Goal: Transaction & Acquisition: Book appointment/travel/reservation

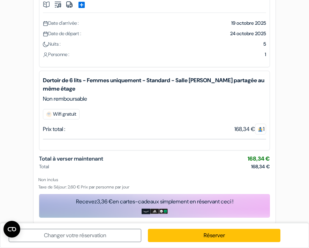
scroll to position [96, 0]
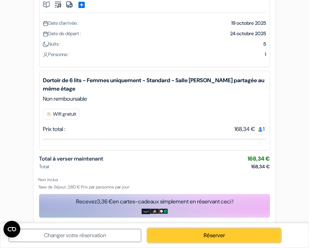
click at [188, 240] on link "Réserver" at bounding box center [214, 235] width 132 height 13
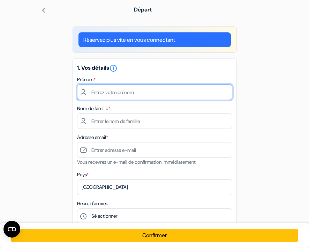
click at [94, 100] on input "text" at bounding box center [154, 92] width 155 height 16
type input "Sara"
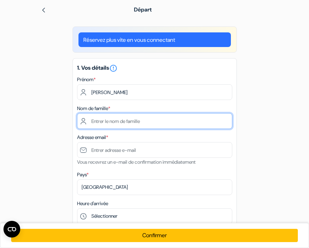
click at [88, 129] on input "text" at bounding box center [154, 121] width 155 height 16
type input "Candeli"
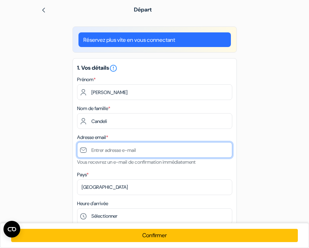
click at [87, 158] on input "text" at bounding box center [154, 150] width 155 height 16
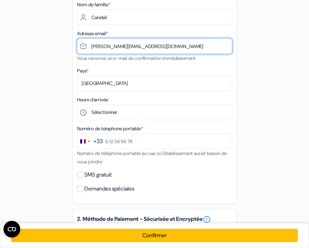
scroll to position [111, 0]
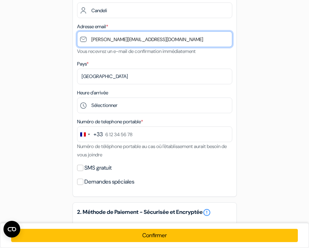
type input "[EMAIL_ADDRESS][DOMAIN_NAME]"
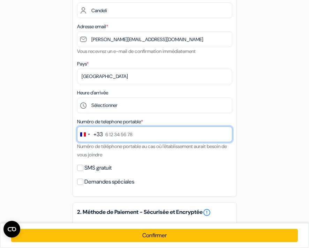
click at [126, 142] on input "text" at bounding box center [154, 134] width 155 height 16
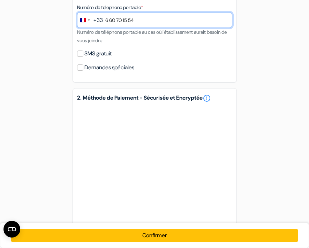
scroll to position [226, 0]
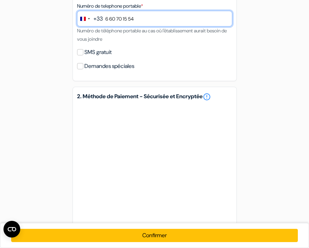
type input "6 60 70 15 54"
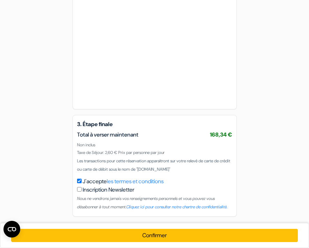
scroll to position [384, 0]
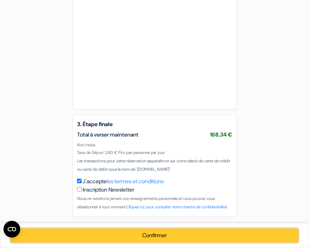
click at [139, 229] on button "Confirmer Loading..." at bounding box center [154, 235] width 286 height 13
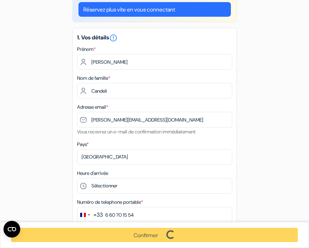
scroll to position [0, 0]
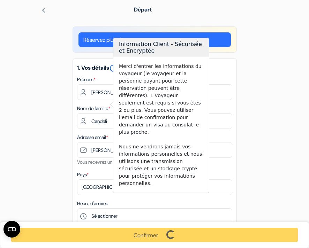
click at [109, 72] on icon "error_outline" at bounding box center [113, 68] width 8 height 8
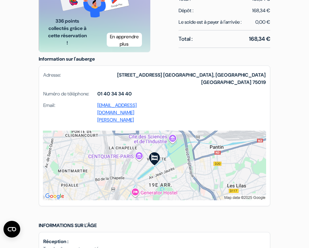
scroll to position [479, 0]
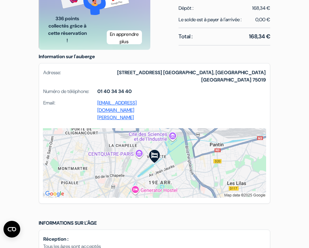
click at [156, 147] on img at bounding box center [154, 163] width 223 height 70
click at [156, 160] on img at bounding box center [154, 163] width 223 height 70
